Goal: Transaction & Acquisition: Book appointment/travel/reservation

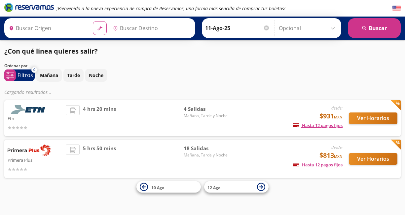
type input "[GEOGRAPHIC_DATA], [GEOGRAPHIC_DATA]"
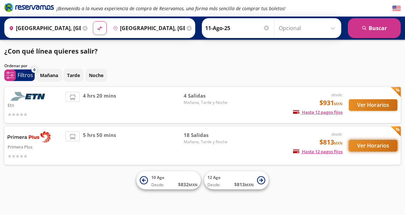
click at [372, 145] on button "Ver Horarios" at bounding box center [373, 146] width 49 height 12
click at [20, 138] on img at bounding box center [29, 136] width 43 height 11
click at [370, 145] on button "Ver Horarios" at bounding box center [373, 146] width 49 height 12
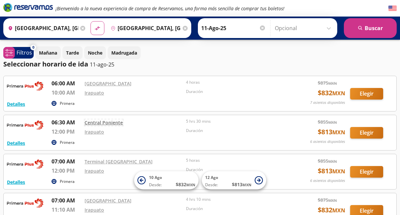
click at [93, 123] on link "Central Poniente" at bounding box center [104, 122] width 38 height 6
